Goal: Transaction & Acquisition: Purchase product/service

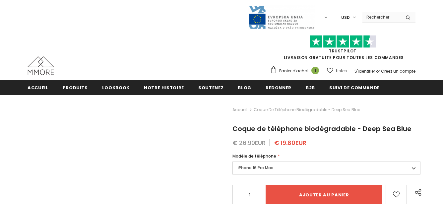
type input "Add to cart"
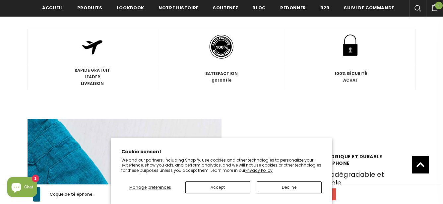
scroll to position [816, 0]
